Goal: Information Seeking & Learning: Find specific fact

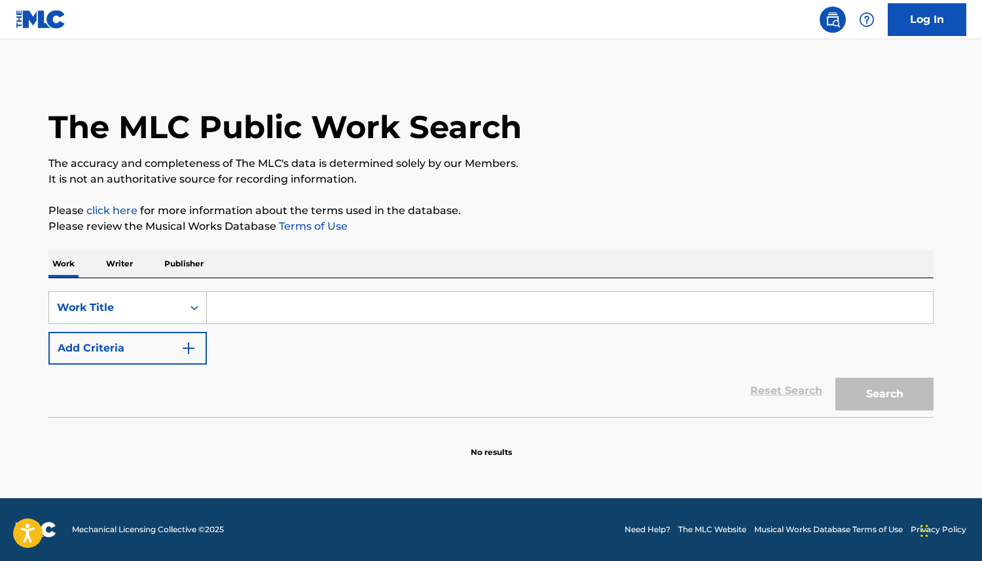
click at [270, 310] on input "Search Form" at bounding box center [570, 307] width 726 height 31
paste input "MAYHEM"
type input "MAYHEM"
click at [890, 392] on button "Search" at bounding box center [885, 394] width 98 height 33
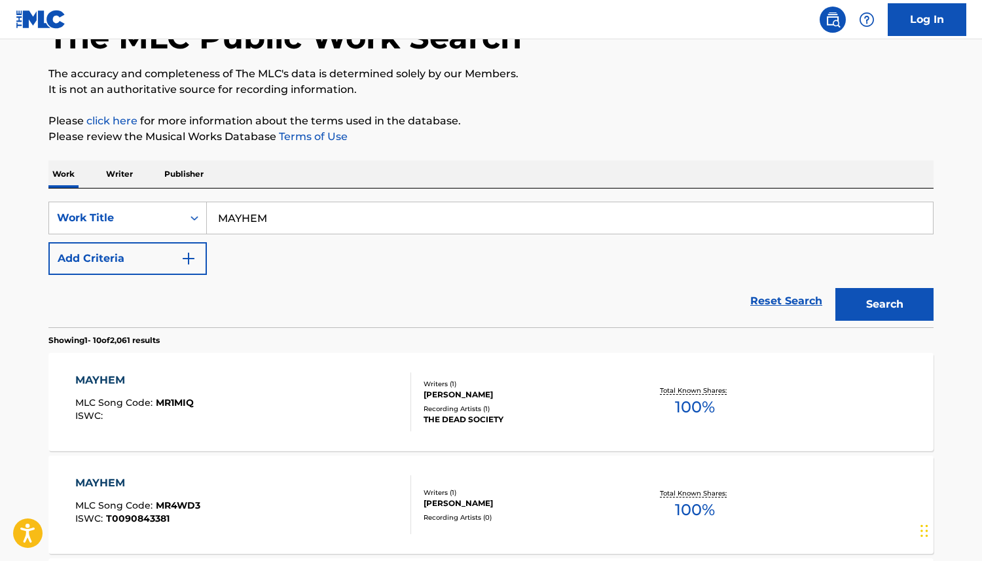
scroll to position [96, 0]
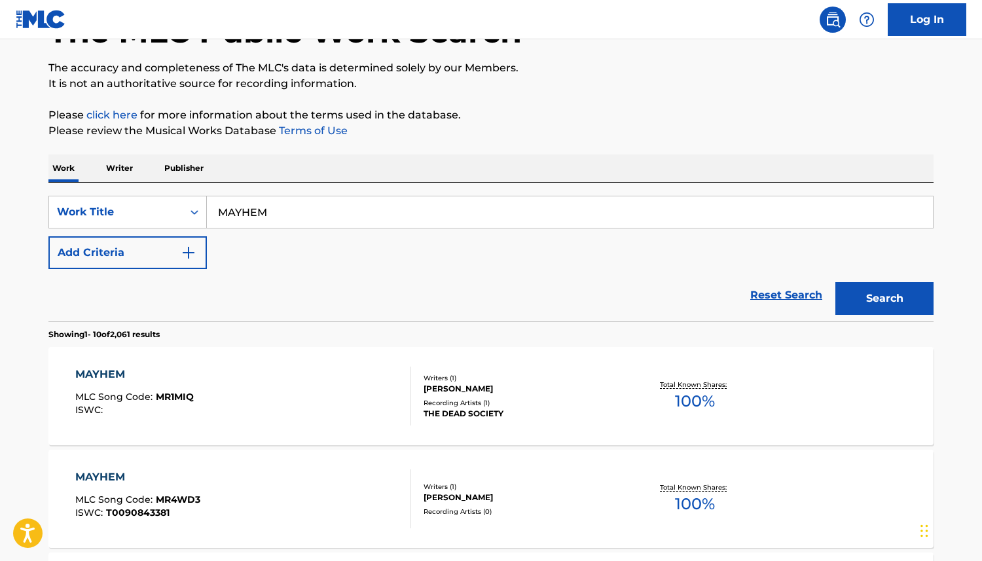
click at [593, 279] on div "Reset Search Search" at bounding box center [490, 295] width 885 height 52
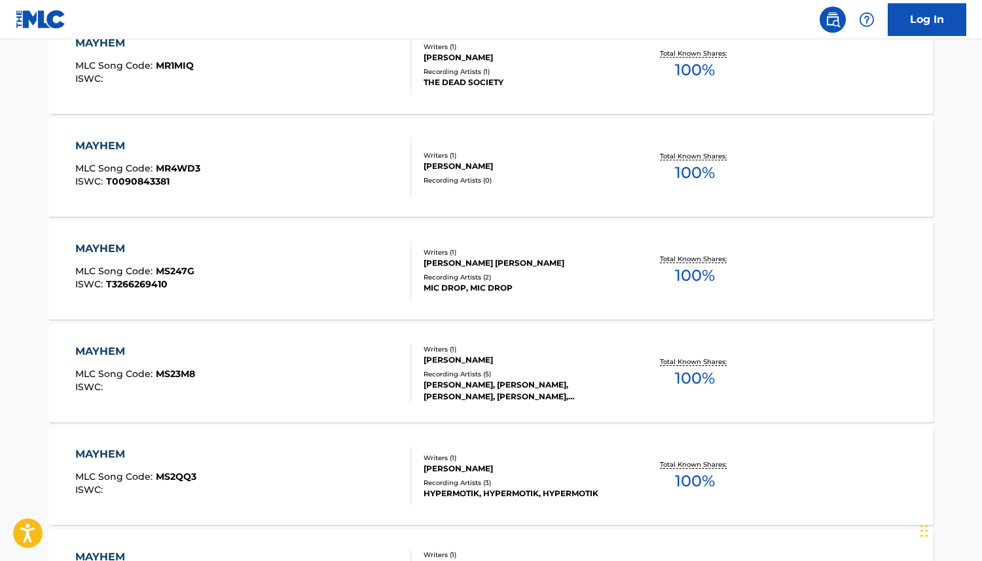
scroll to position [1042, 0]
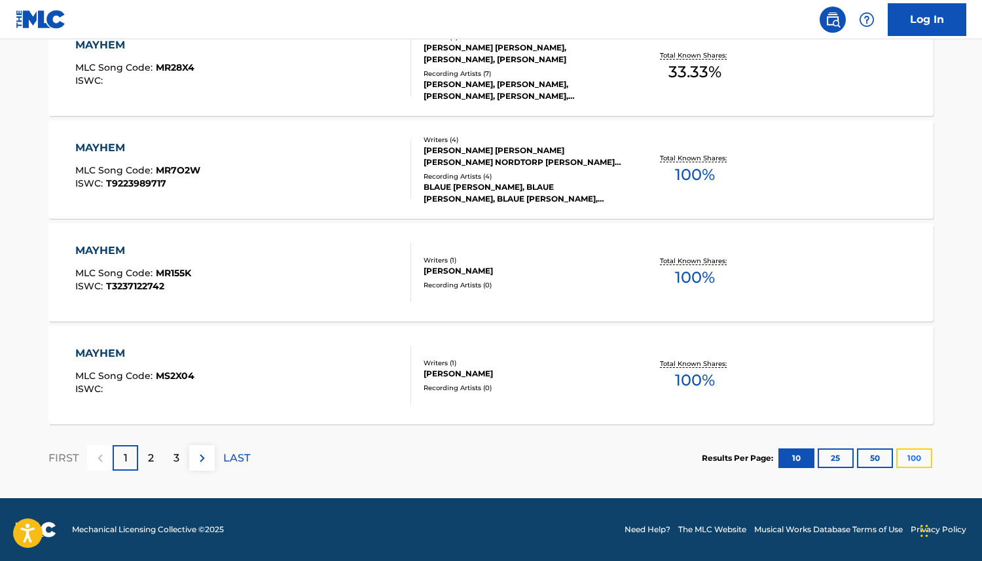
click at [912, 461] on button "100" at bounding box center [915, 459] width 36 height 20
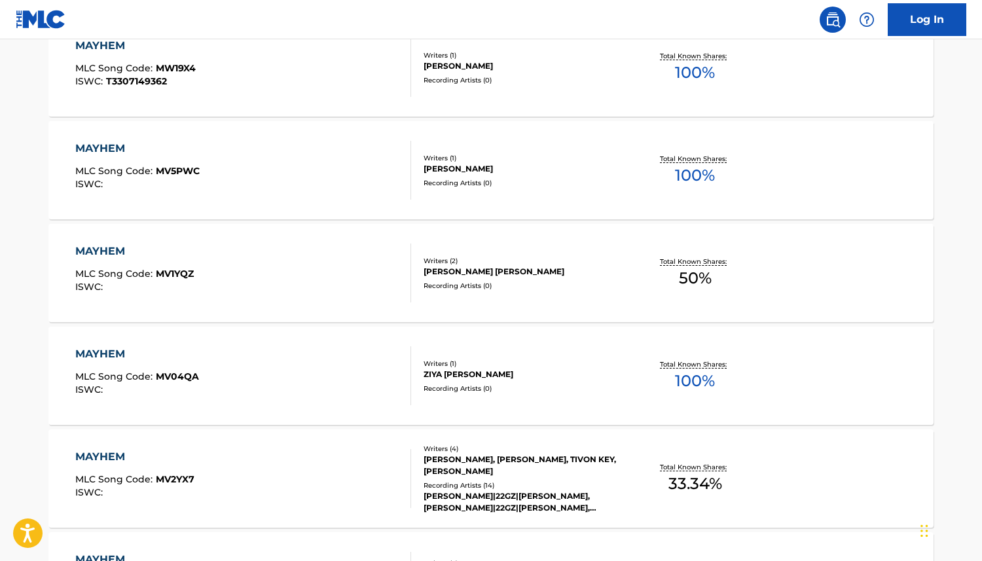
scroll to position [10295, 0]
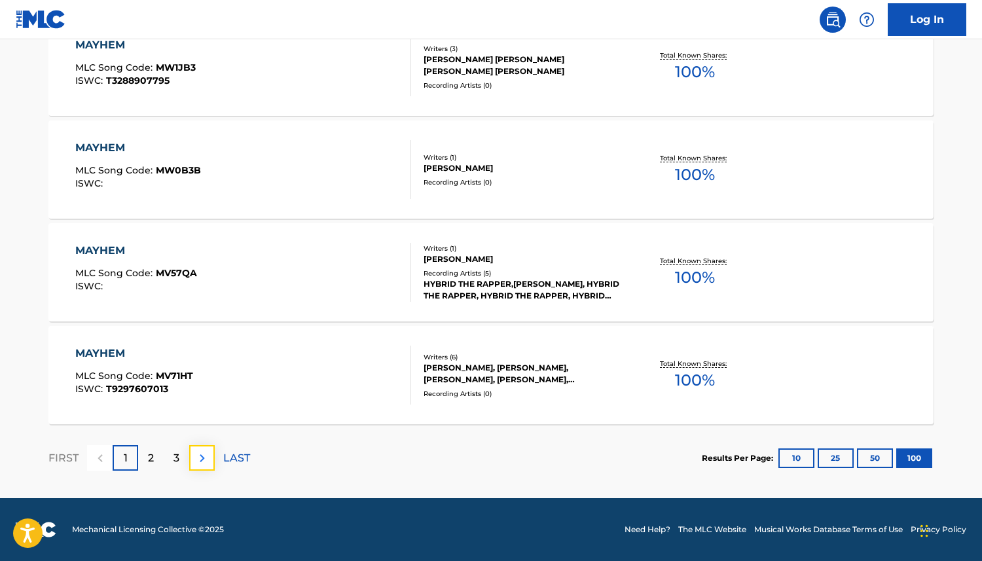
click at [205, 458] on img at bounding box center [202, 459] width 16 height 16
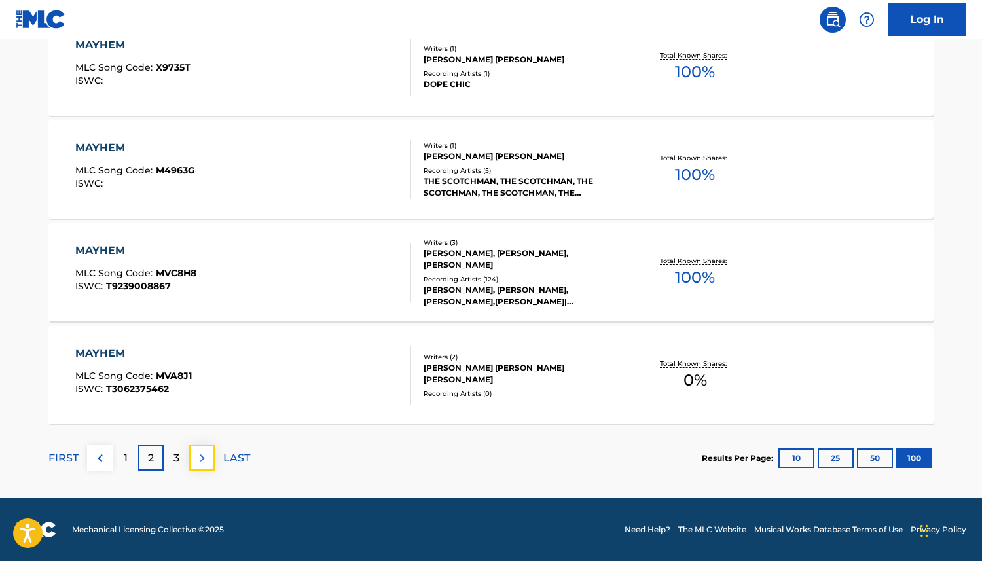
click at [200, 458] on img at bounding box center [202, 459] width 16 height 16
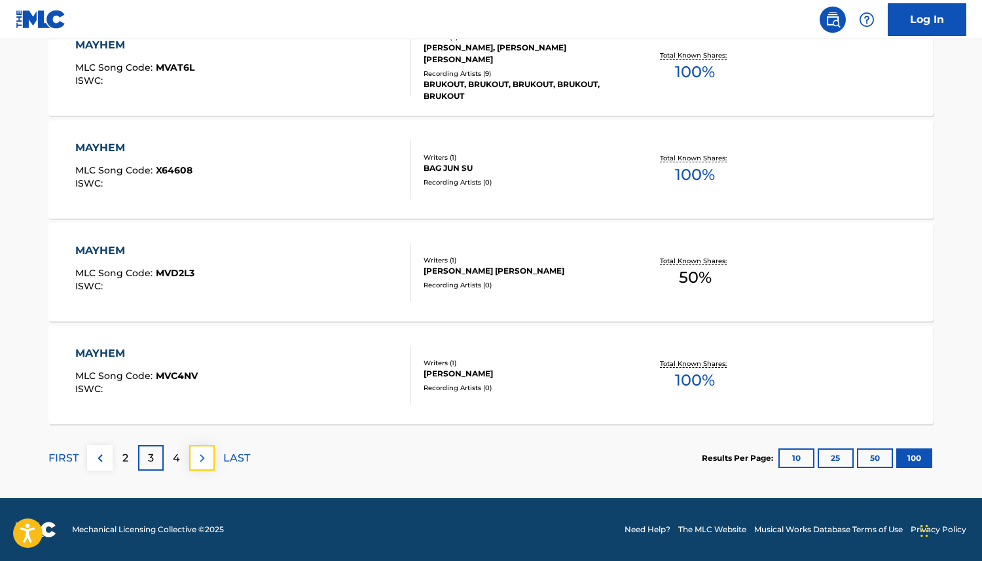
click at [200, 462] on img at bounding box center [202, 459] width 16 height 16
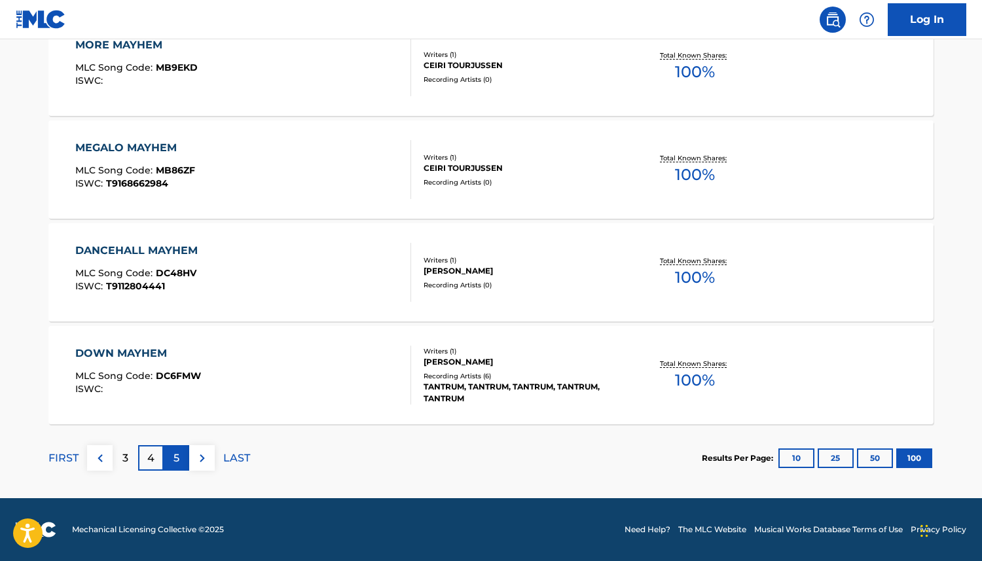
click at [172, 454] on div "5" at bounding box center [177, 458] width 26 height 26
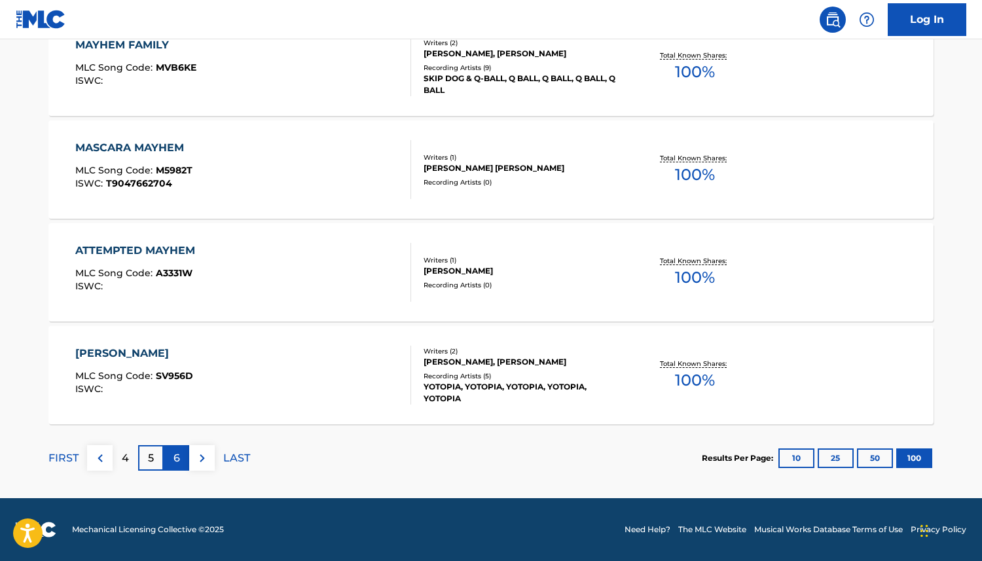
click at [174, 456] on p "6" at bounding box center [177, 459] width 7 height 16
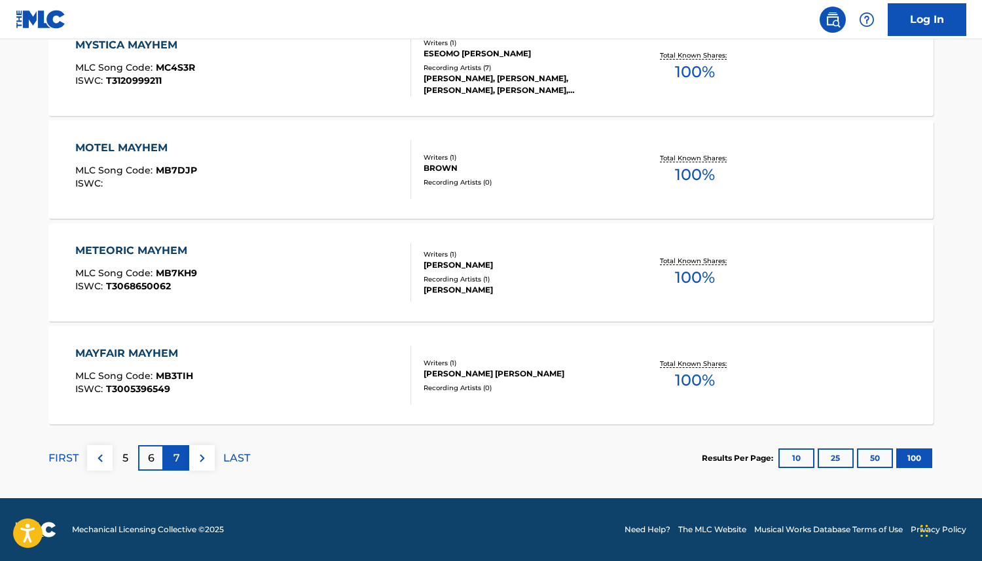
click at [176, 451] on p "7" at bounding box center [177, 459] width 7 height 16
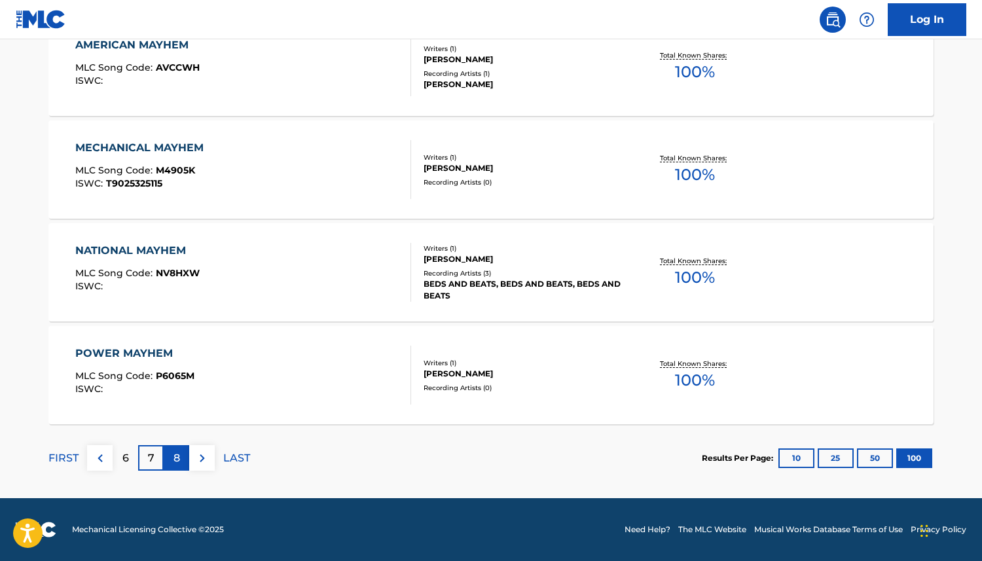
click at [175, 465] on p "8" at bounding box center [177, 459] width 7 height 16
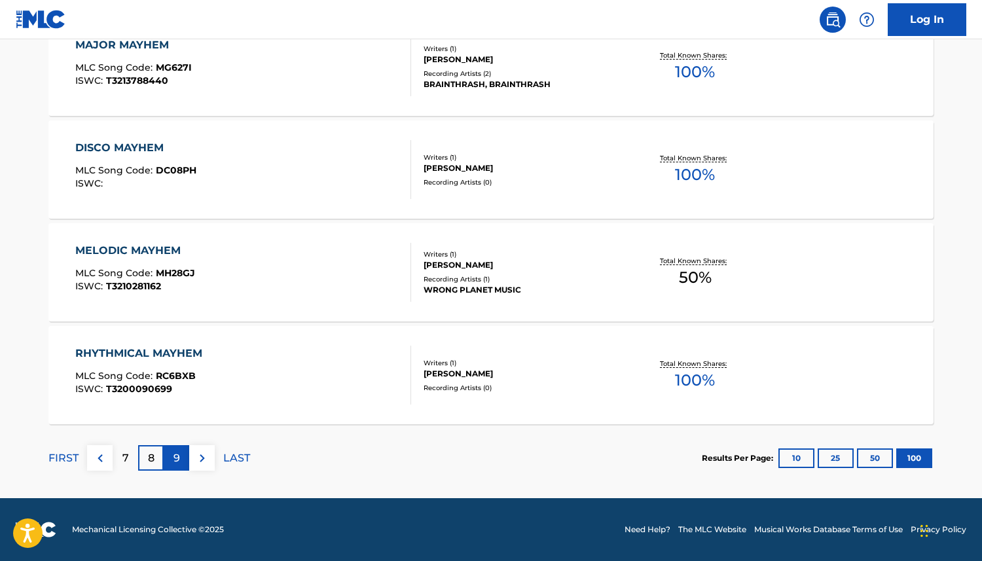
click at [171, 456] on div "9" at bounding box center [177, 458] width 26 height 26
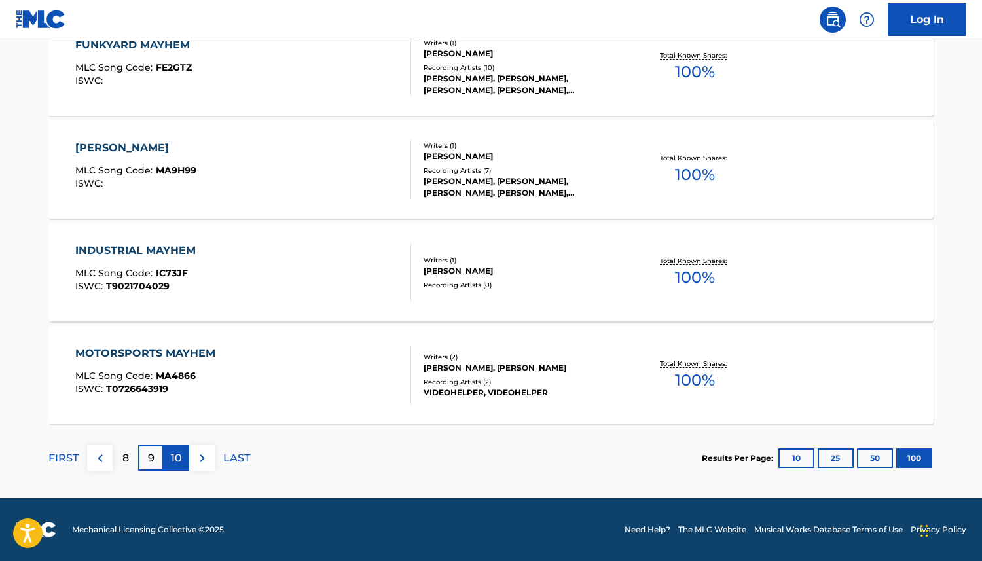
click at [172, 456] on p "10" at bounding box center [176, 459] width 11 height 16
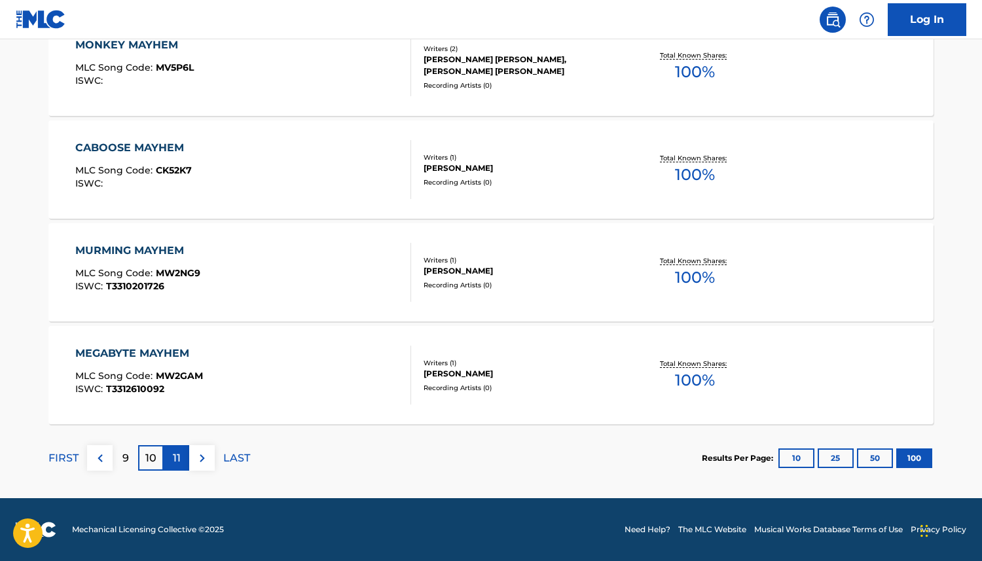
click at [177, 453] on p "11" at bounding box center [177, 459] width 8 height 16
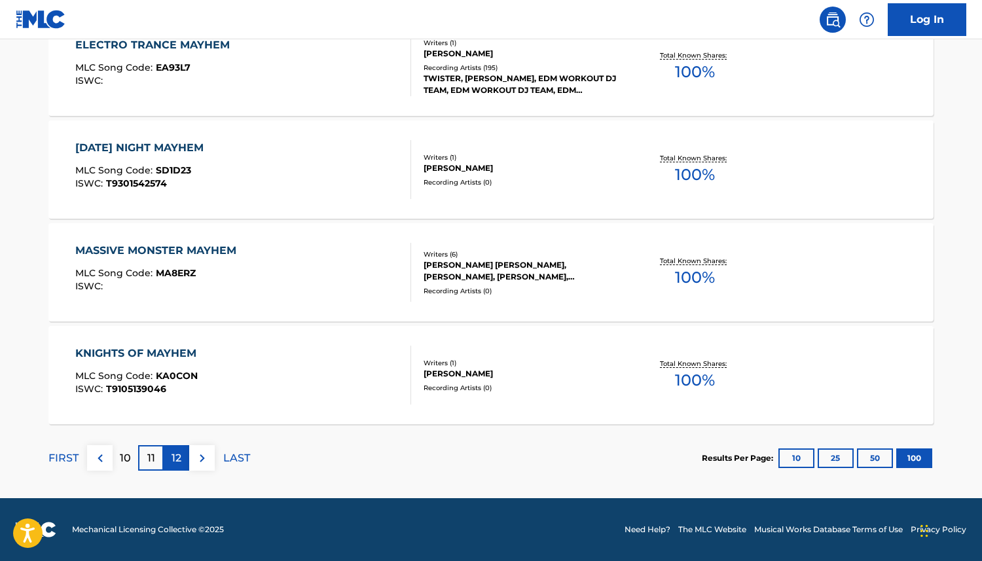
click at [168, 458] on div "12" at bounding box center [177, 458] width 26 height 26
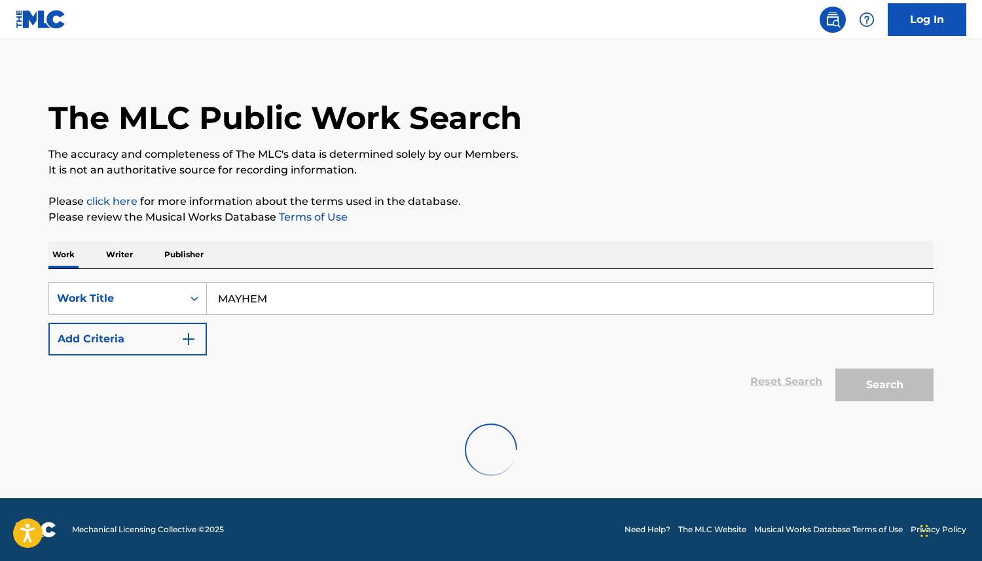
scroll to position [10192, 0]
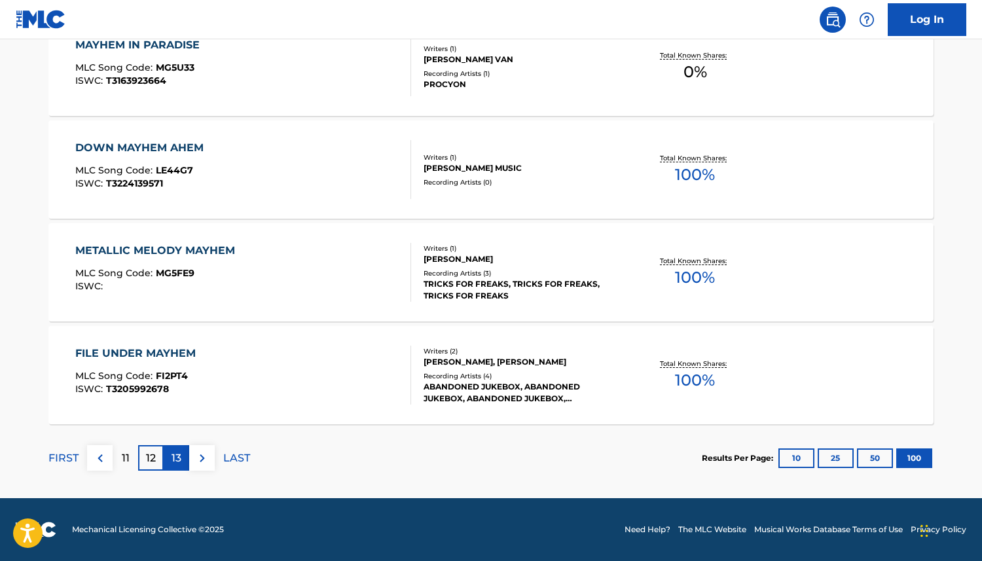
click at [177, 459] on p "13" at bounding box center [177, 459] width 10 height 16
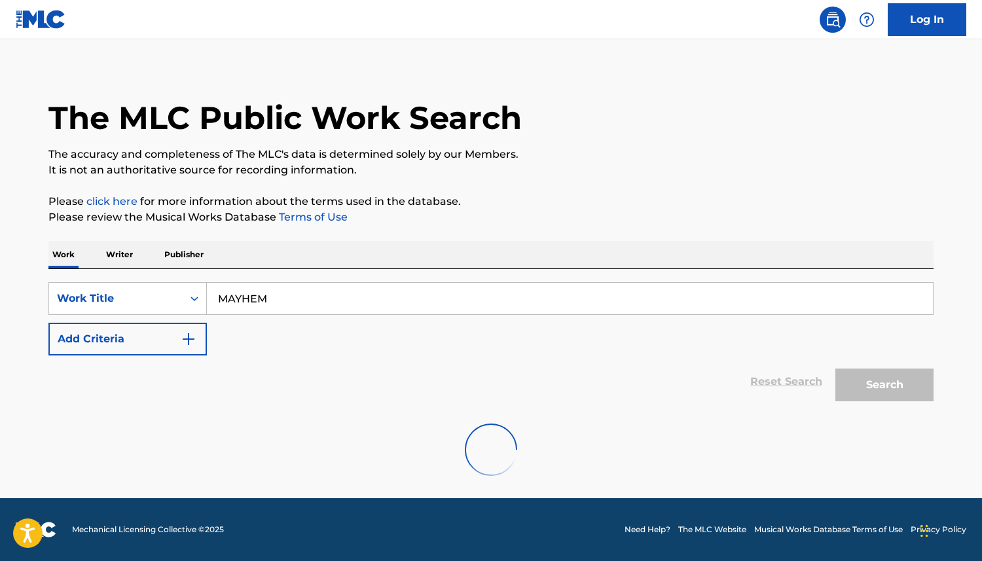
scroll to position [10295, 0]
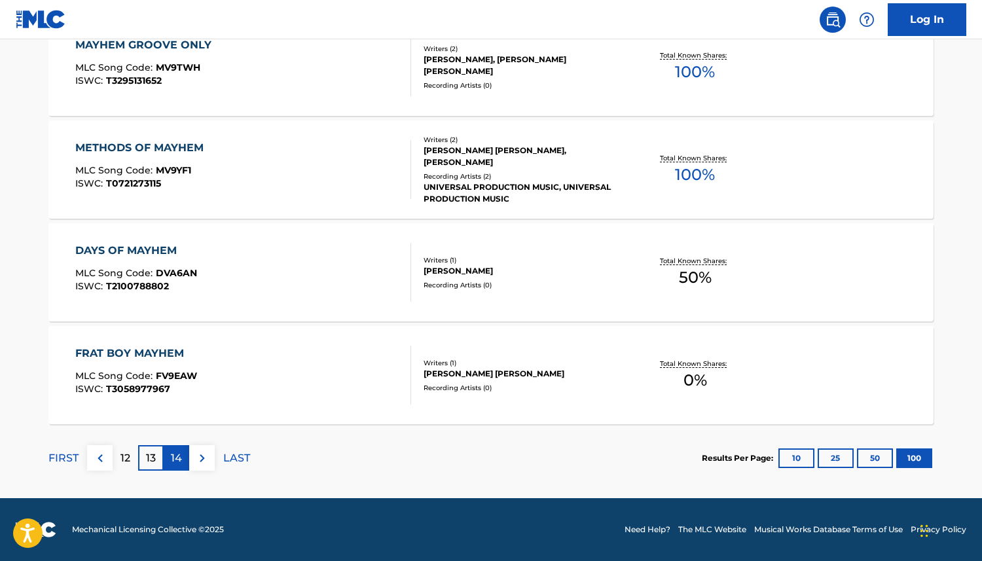
click at [183, 448] on div "14" at bounding box center [177, 458] width 26 height 26
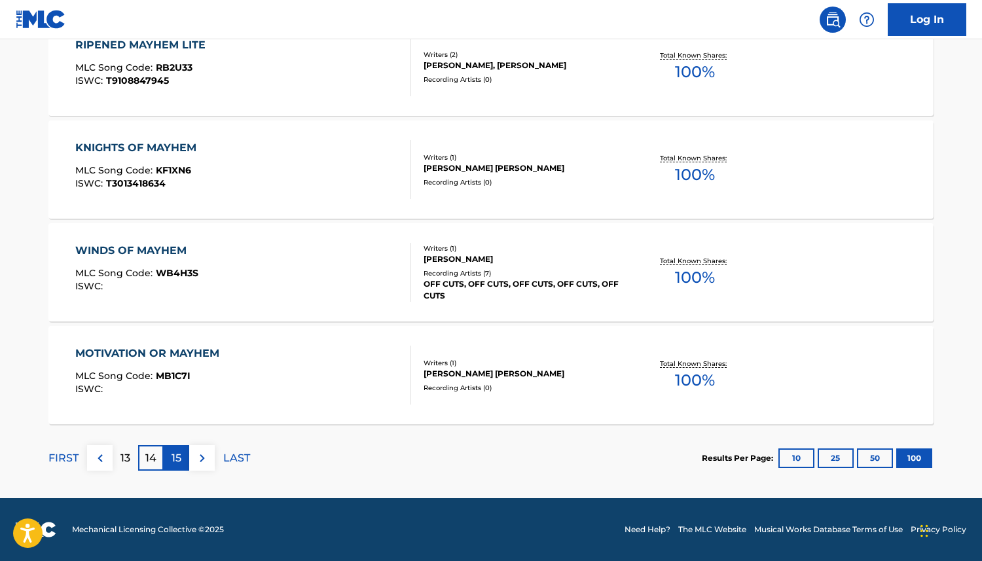
click at [176, 458] on p "15" at bounding box center [177, 459] width 10 height 16
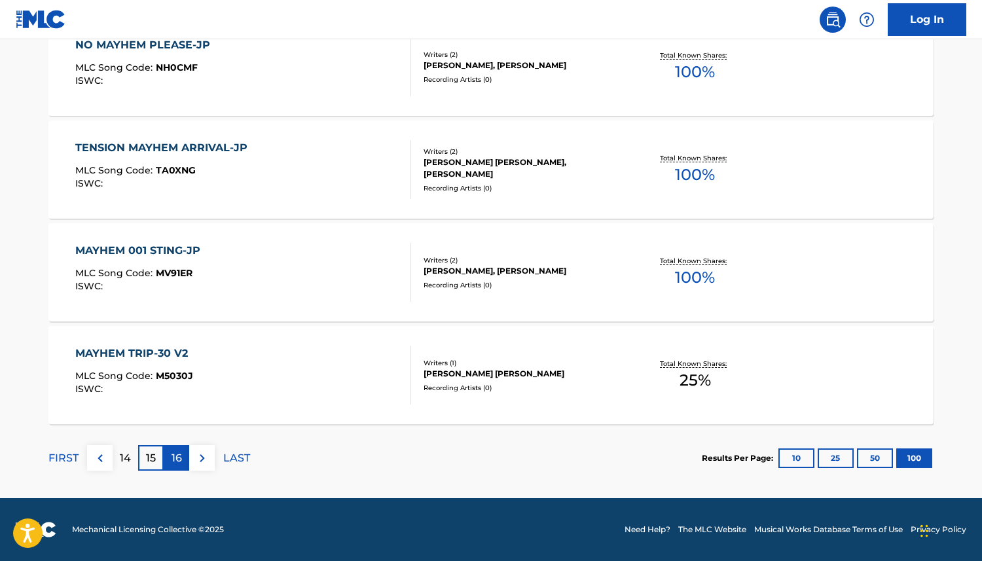
click at [181, 456] on p "16" at bounding box center [177, 459] width 10 height 16
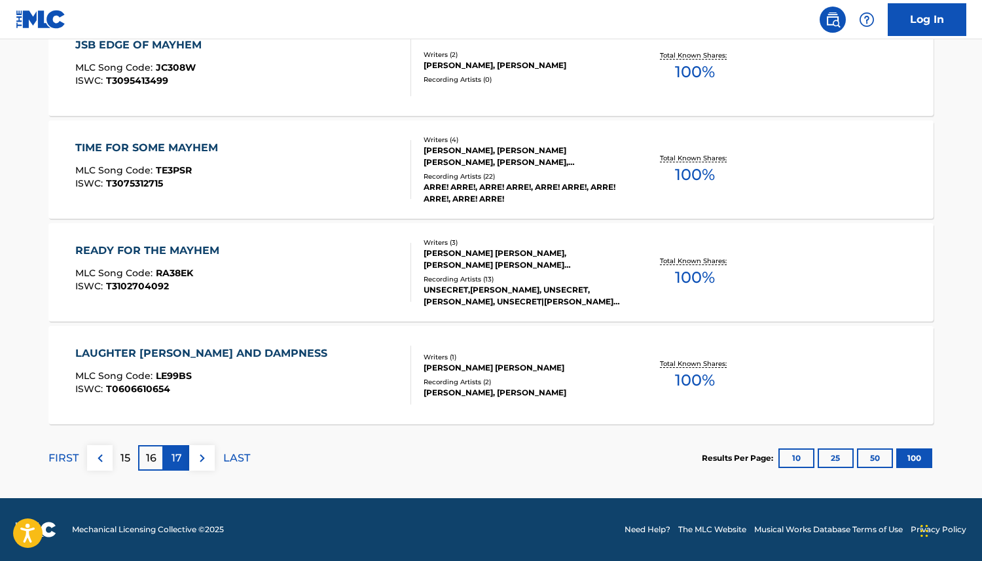
click at [179, 456] on p "17" at bounding box center [177, 459] width 10 height 16
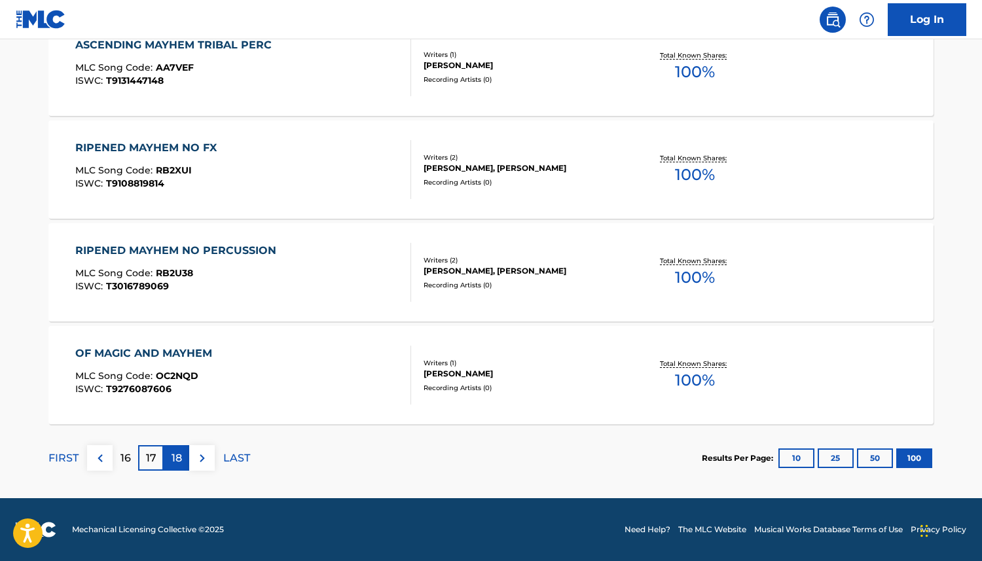
click at [183, 450] on div "18" at bounding box center [177, 458] width 26 height 26
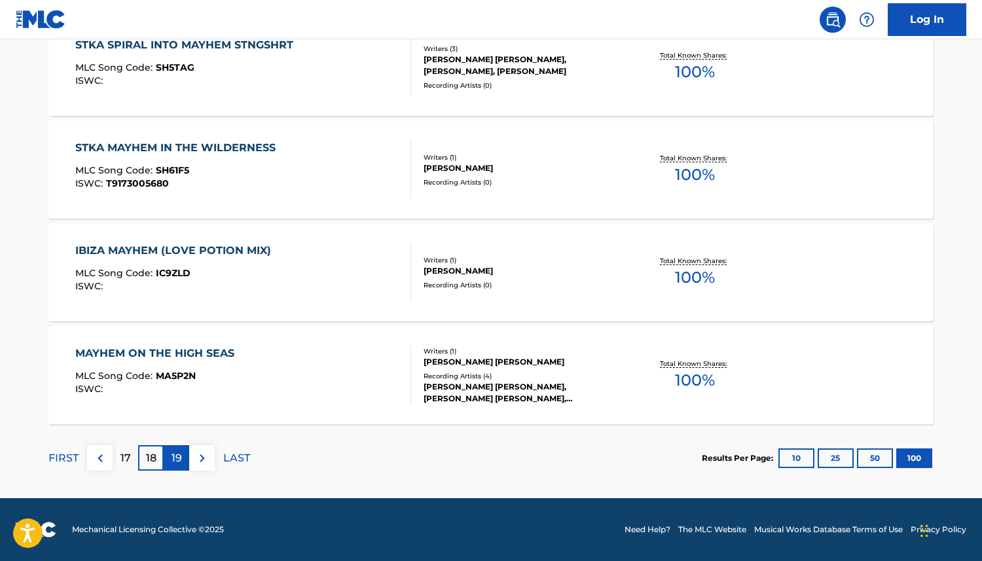
click at [181, 454] on p "19" at bounding box center [177, 459] width 10 height 16
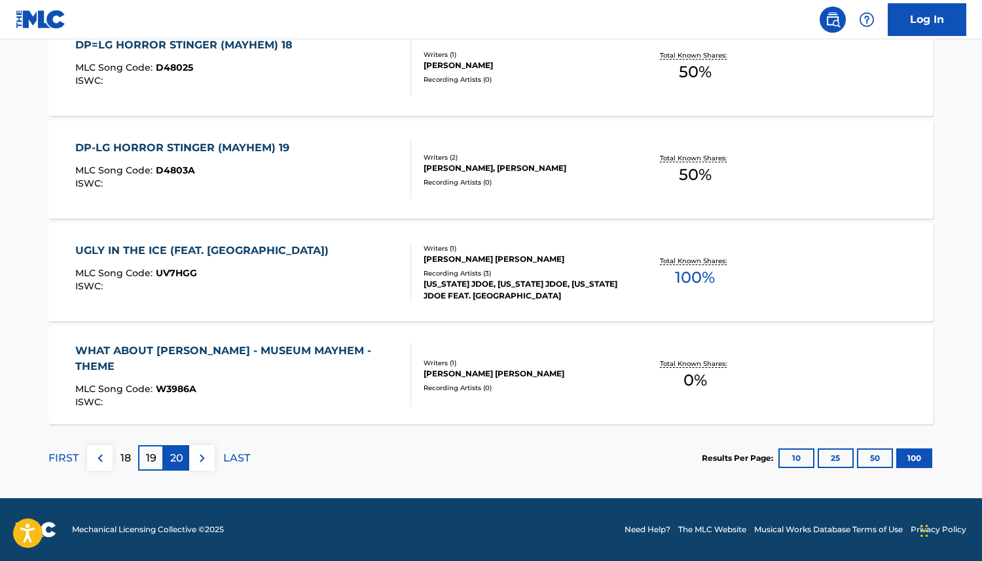
click at [187, 453] on div "20" at bounding box center [177, 458] width 26 height 26
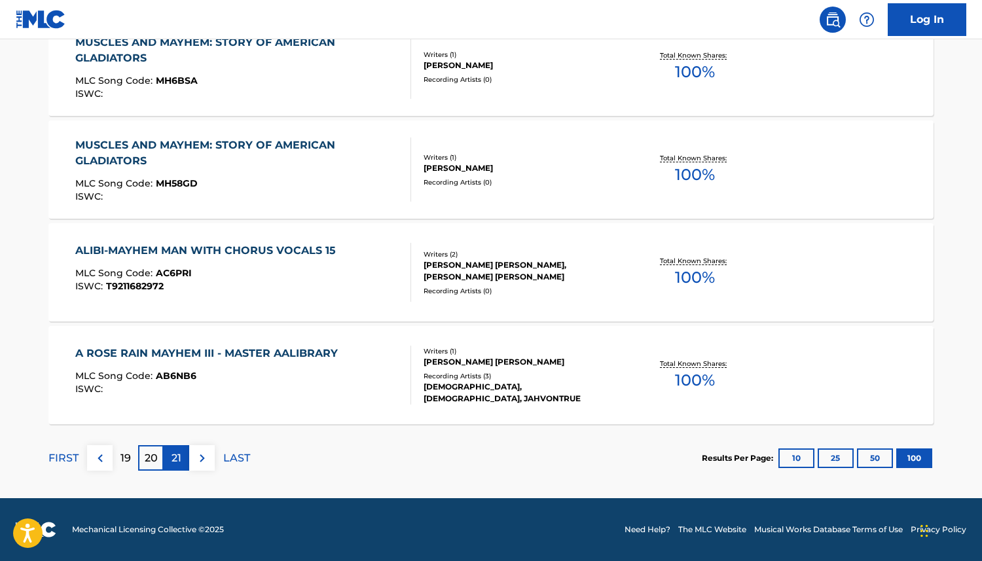
click at [176, 454] on p "21" at bounding box center [177, 459] width 10 height 16
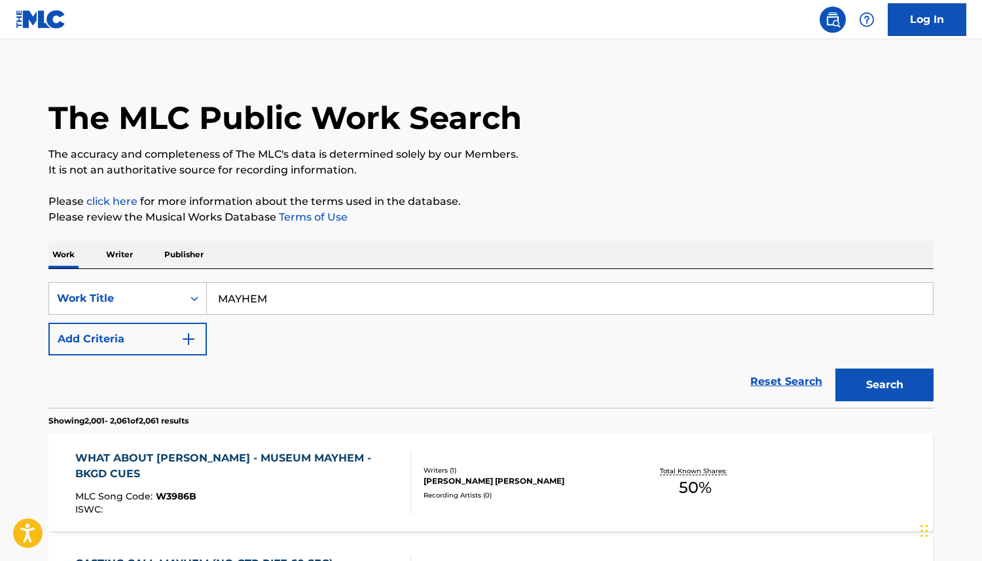
scroll to position [6285, 0]
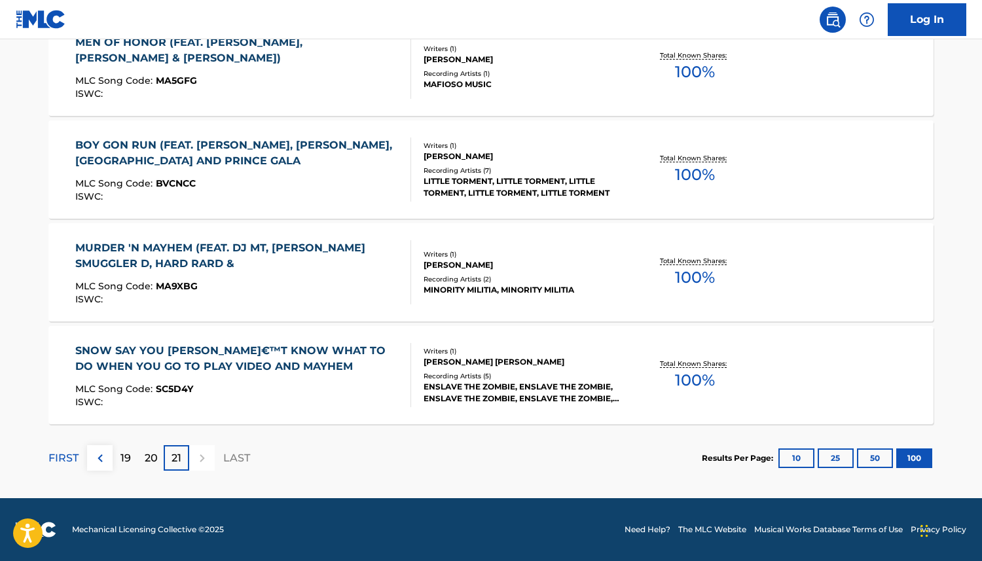
click at [202, 457] on div at bounding box center [202, 458] width 26 height 26
